Goal: Navigation & Orientation: Find specific page/section

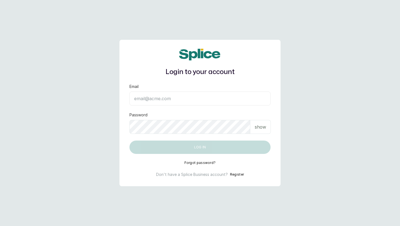
type input "[EMAIL_ADDRESS][DOMAIN_NAME]"
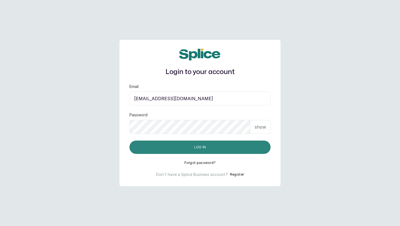
click at [145, 146] on button "Log in" at bounding box center [199, 146] width 141 height 13
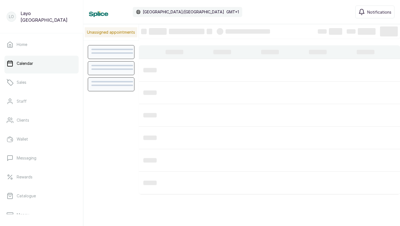
scroll to position [187, 0]
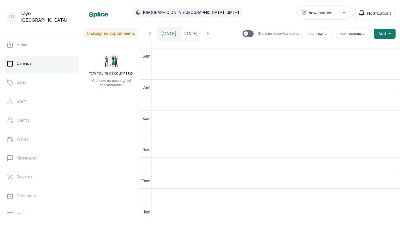
click at [336, 18] on button "new location" at bounding box center [325, 13] width 56 height 14
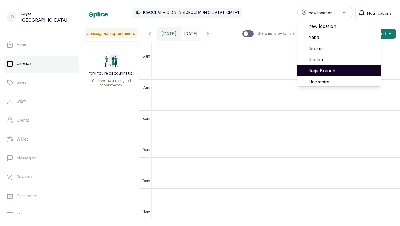
scroll to position [47, 0]
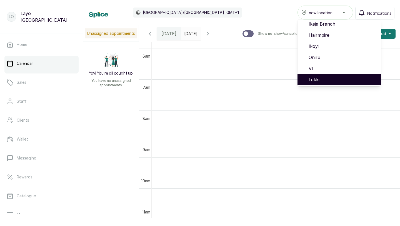
click at [324, 77] on span "Lekki" at bounding box center [343, 79] width 68 height 7
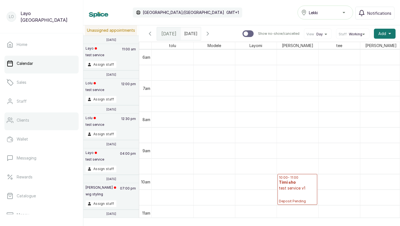
click at [27, 122] on p "Clients" at bounding box center [23, 120] width 12 height 6
